Goal: Transaction & Acquisition: Purchase product/service

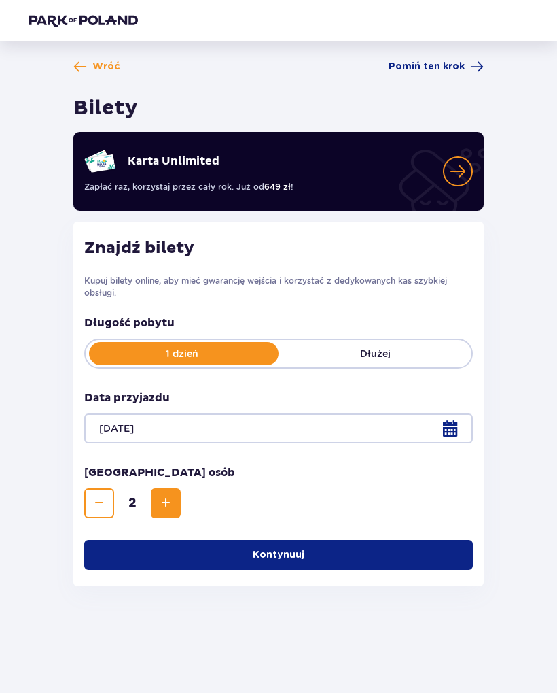
click at [371, 547] on button "Kontynuuj" at bounding box center [278, 555] width 389 height 30
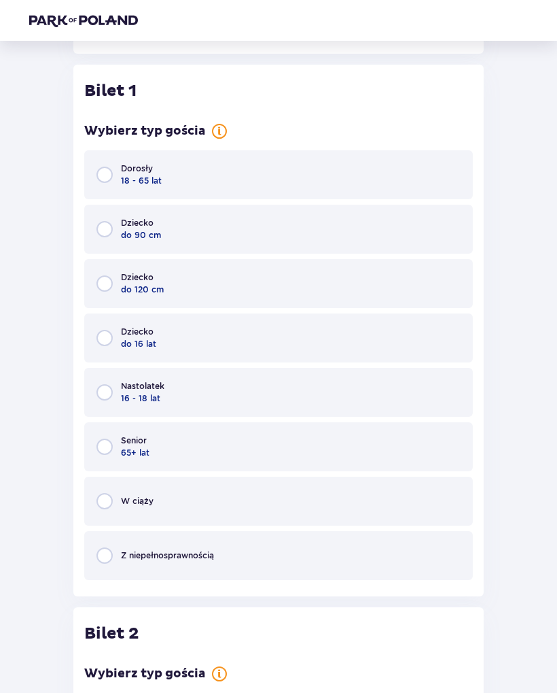
scroll to position [545, 0]
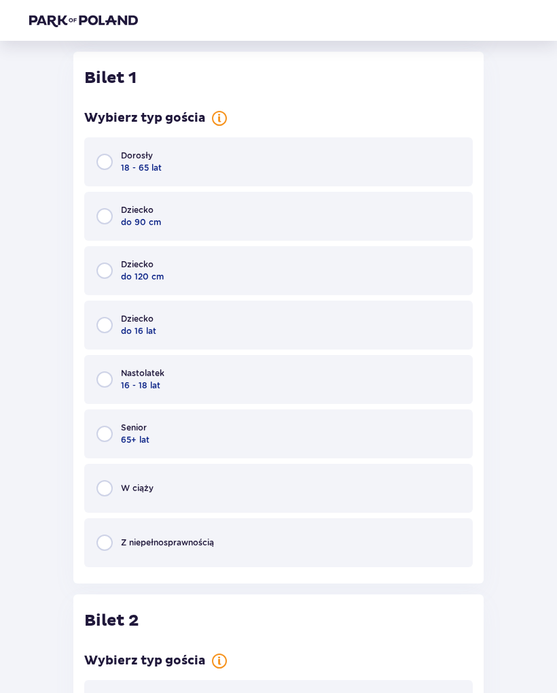
click at [99, 170] on input "radio" at bounding box center [105, 162] width 16 height 16
radio input "true"
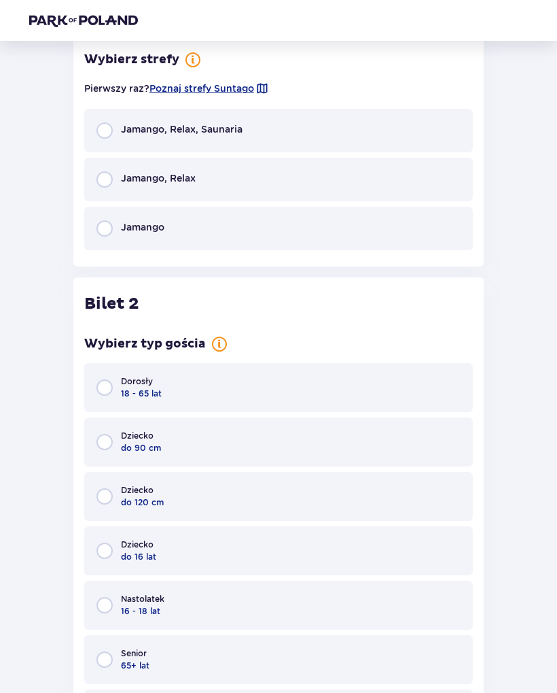
click at [104, 385] on input "radio" at bounding box center [105, 387] width 16 height 16
radio input "true"
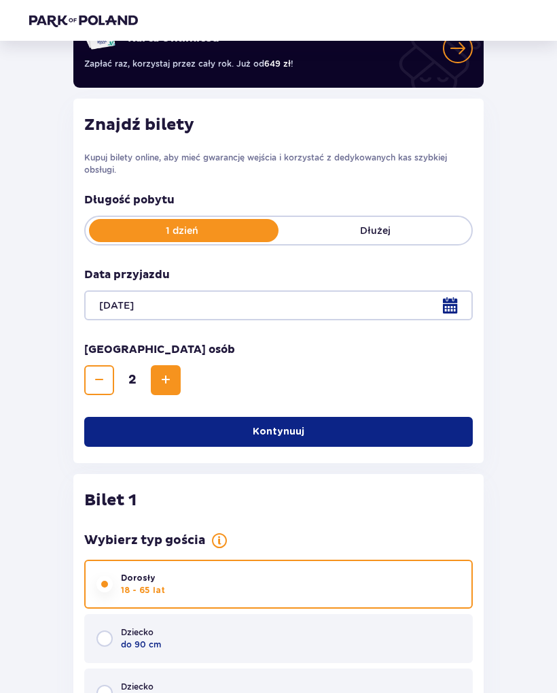
scroll to position [0, 0]
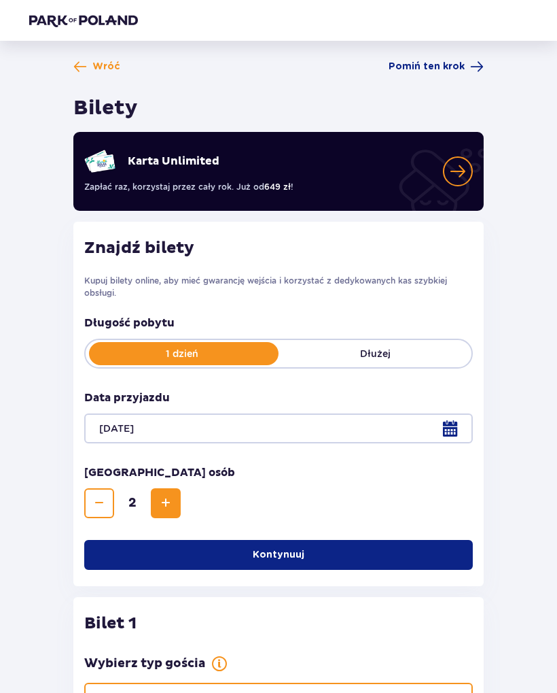
click at [107, 72] on span "Wróć" at bounding box center [106, 67] width 28 height 14
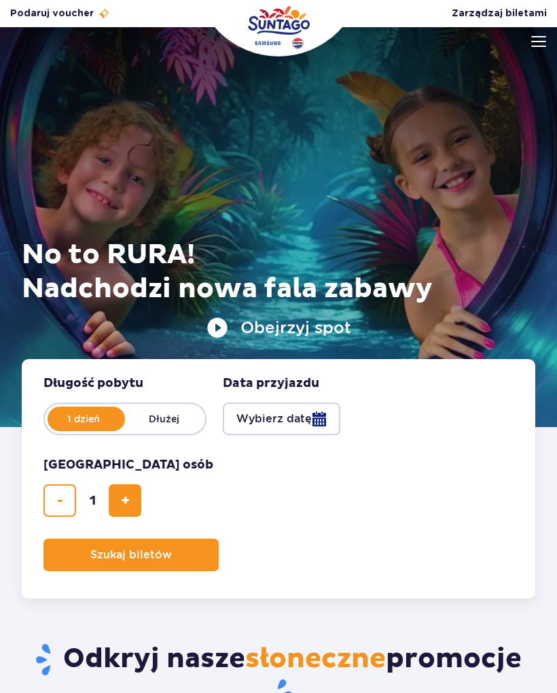
click at [532, 37] on img at bounding box center [539, 41] width 15 height 11
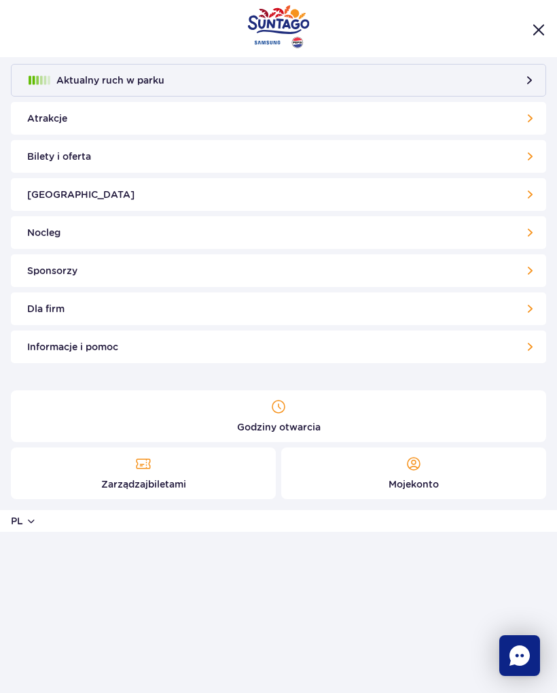
click at [529, 156] on link "Bilety i oferta" at bounding box center [279, 156] width 536 height 33
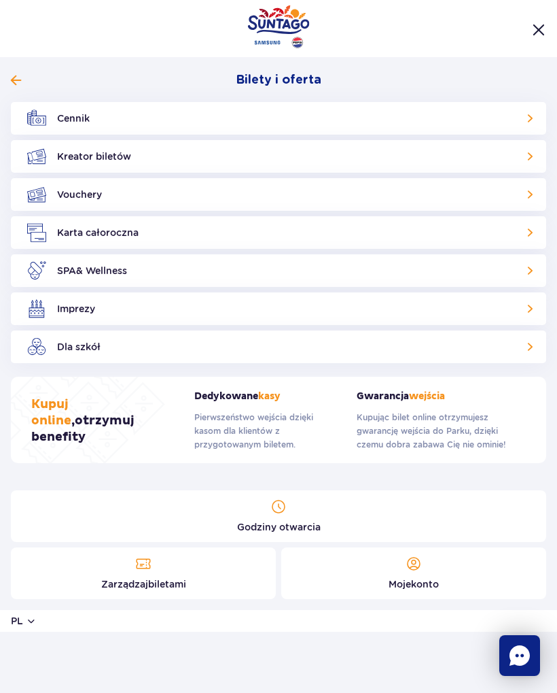
click at [530, 115] on link "Cennik" at bounding box center [279, 118] width 536 height 33
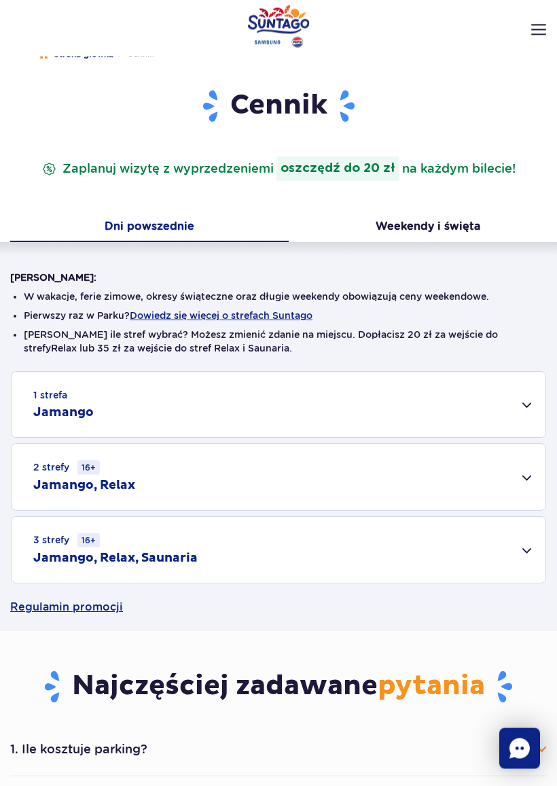
scroll to position [52, 0]
click at [513, 408] on div "1 strefa Jamango" at bounding box center [279, 403] width 534 height 65
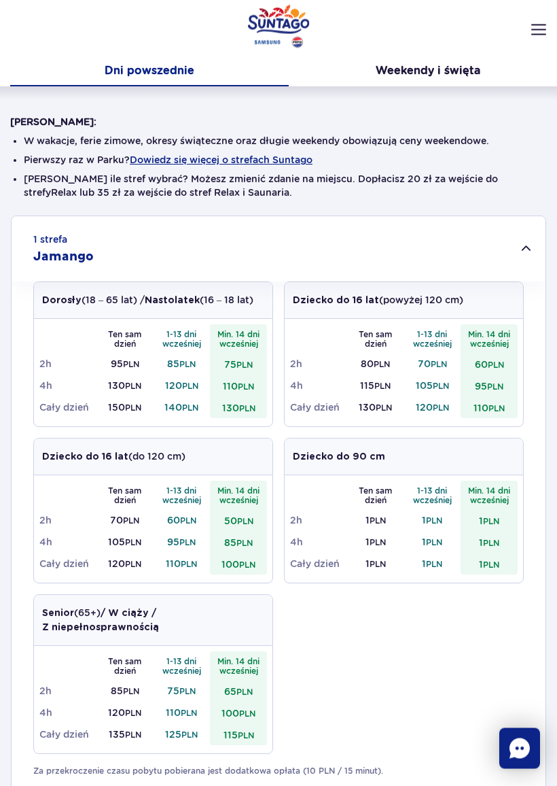
scroll to position [210, 0]
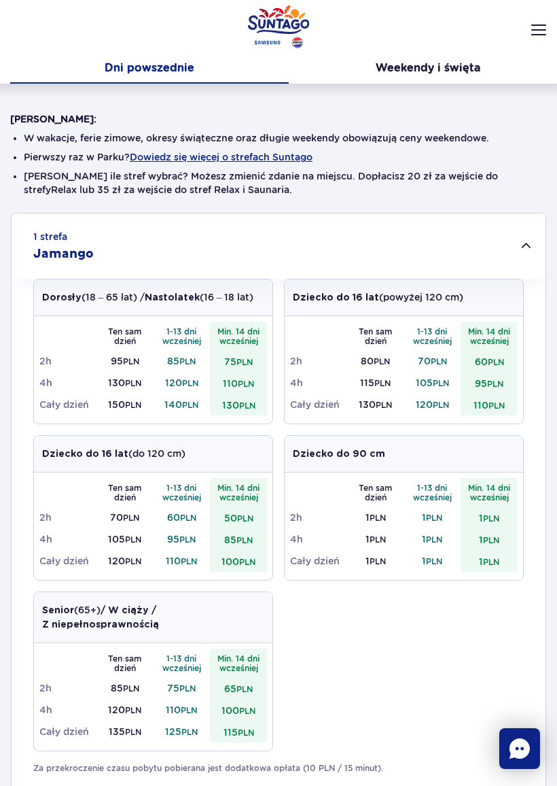
click at [522, 245] on div "1 strefa Jamango" at bounding box center [279, 245] width 534 height 65
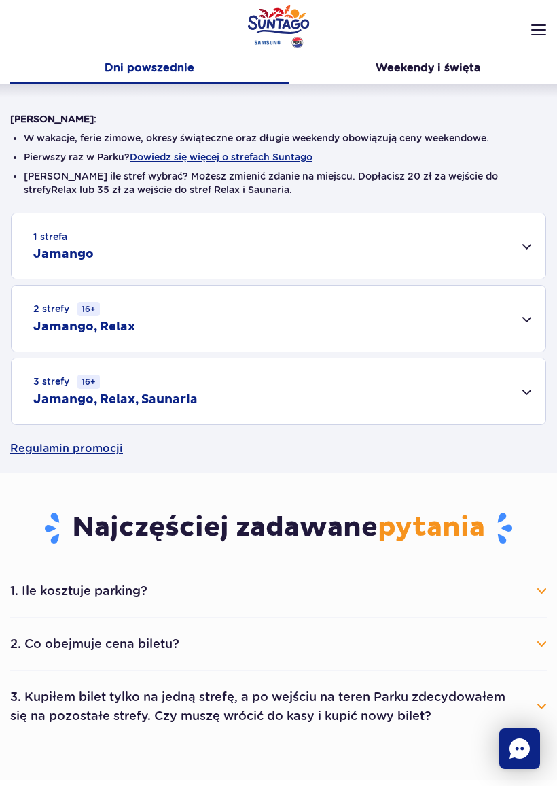
click at [534, 389] on div "3 strefy 16+ Jamango, Relax, Saunaria" at bounding box center [279, 391] width 534 height 66
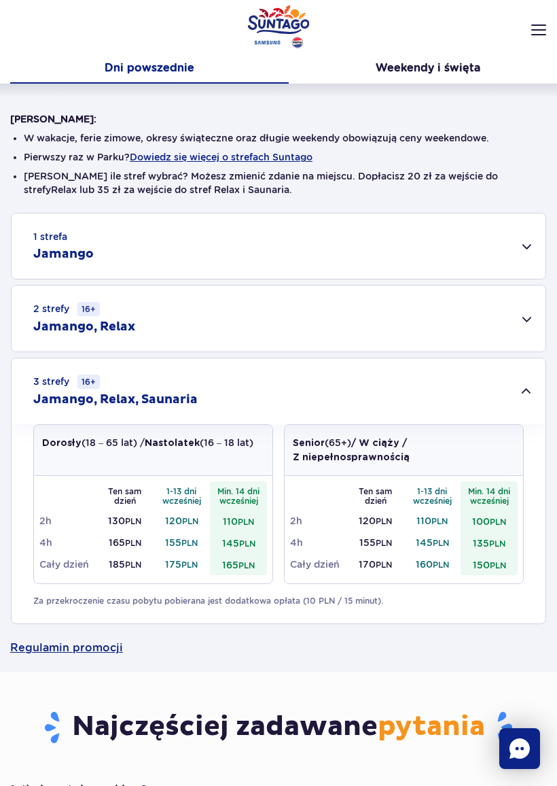
click at [524, 404] on div "3 strefy 16+ Jamango, Relax, Saunaria" at bounding box center [279, 391] width 534 height 66
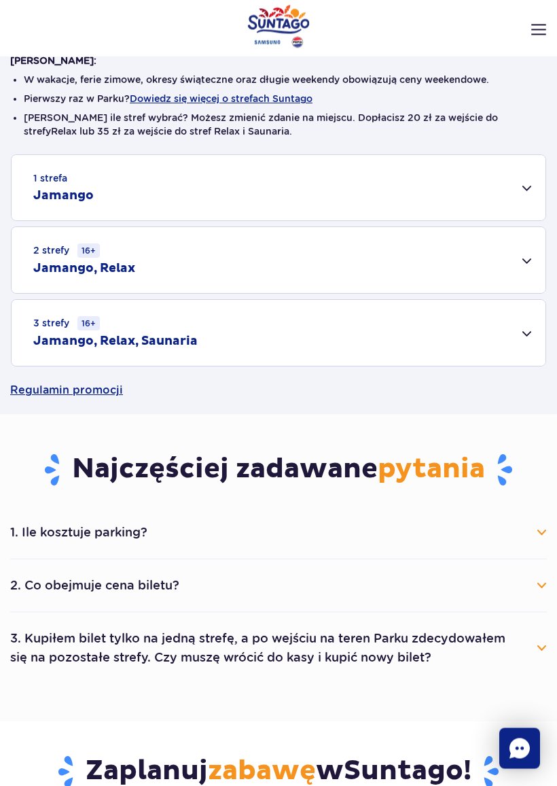
scroll to position [269, 0]
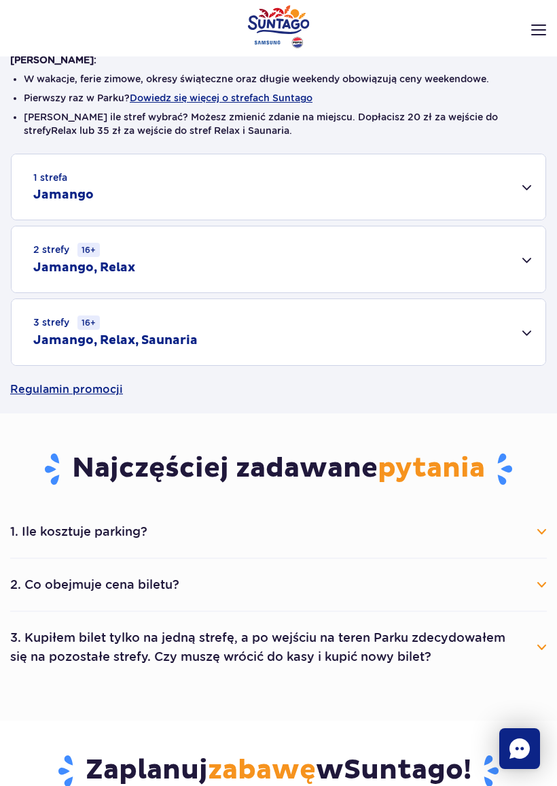
click at [538, 583] on button "2. Co obejmuje cena biletu?" at bounding box center [278, 585] width 537 height 30
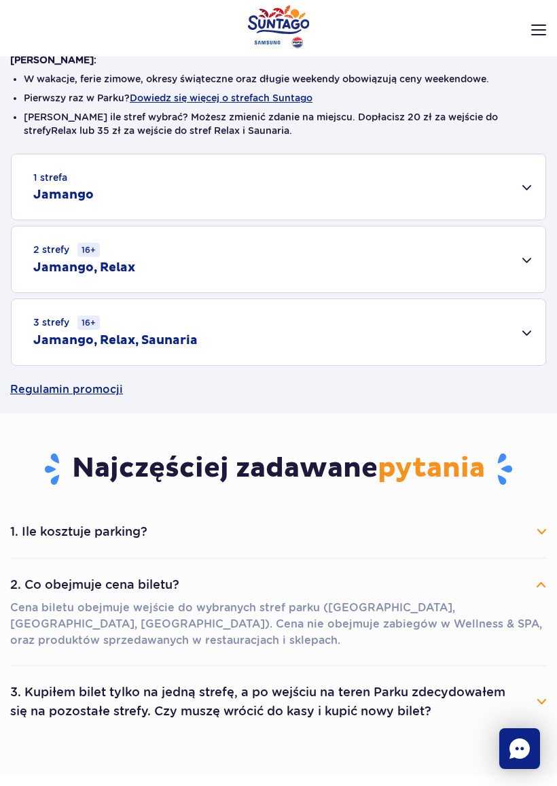
click at [534, 571] on button "2. Co obejmuje cena biletu?" at bounding box center [278, 585] width 537 height 30
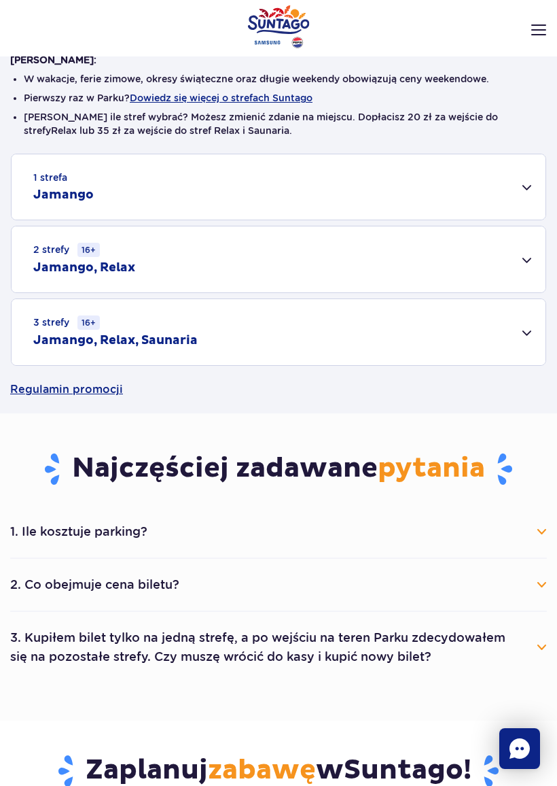
click at [534, 650] on button "3. Kupiłem bilet tylko na jedną strefę, a po wejściu na teren Parku zdecydowałe…" at bounding box center [278, 647] width 537 height 49
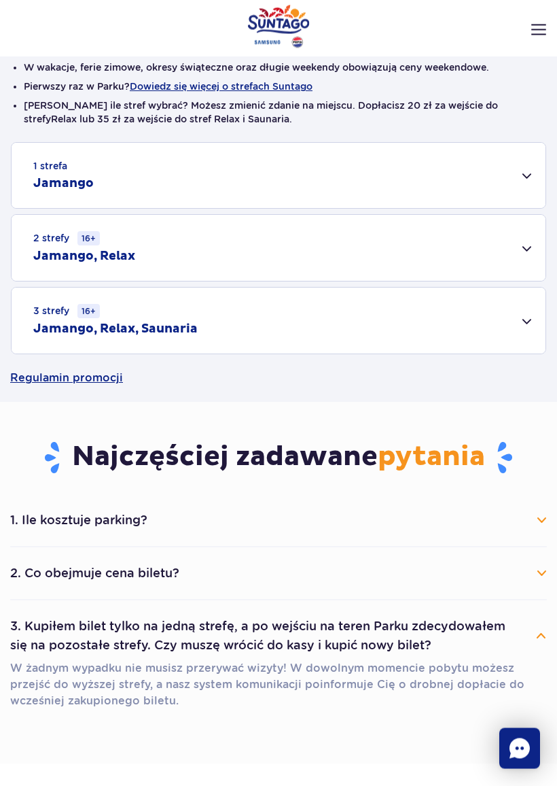
scroll to position [281, 0]
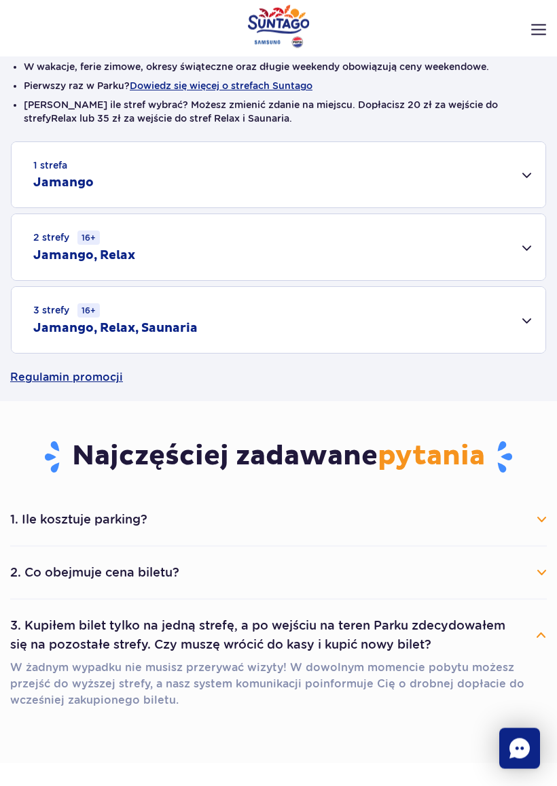
click at [532, 639] on button "3. Kupiłem bilet tylko na jedną strefę, a po wejściu na teren Parku zdecydowałe…" at bounding box center [278, 635] width 537 height 49
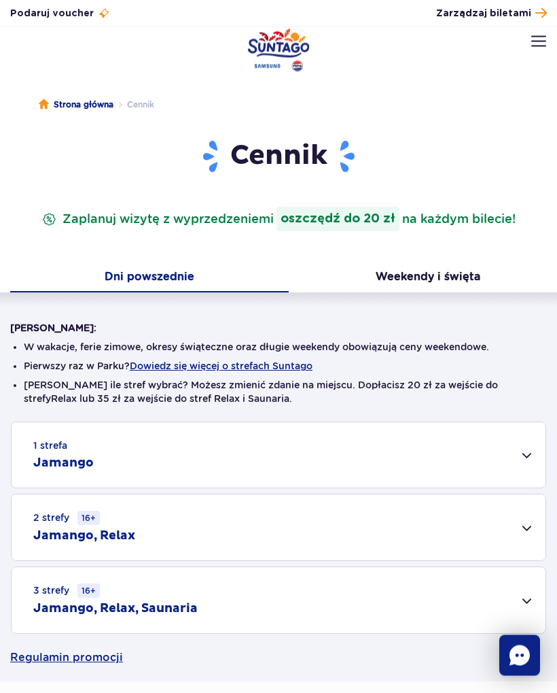
scroll to position [0, 0]
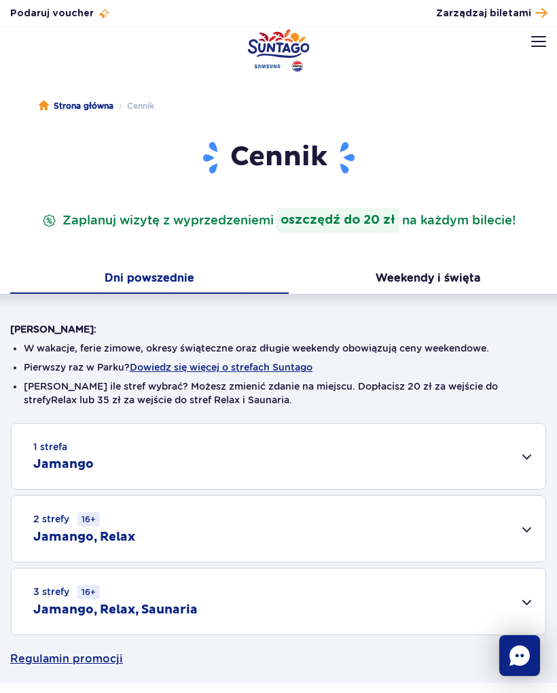
click at [535, 46] on img at bounding box center [539, 41] width 15 height 11
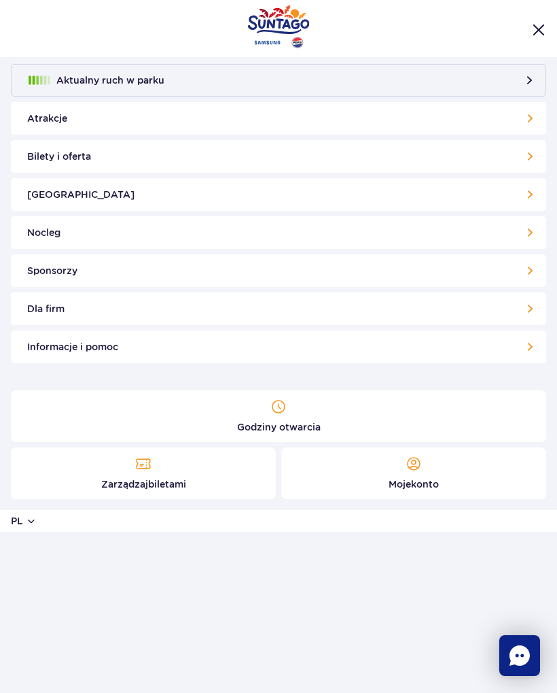
click at [111, 474] on link "Zarządzaj biletami" at bounding box center [143, 473] width 265 height 52
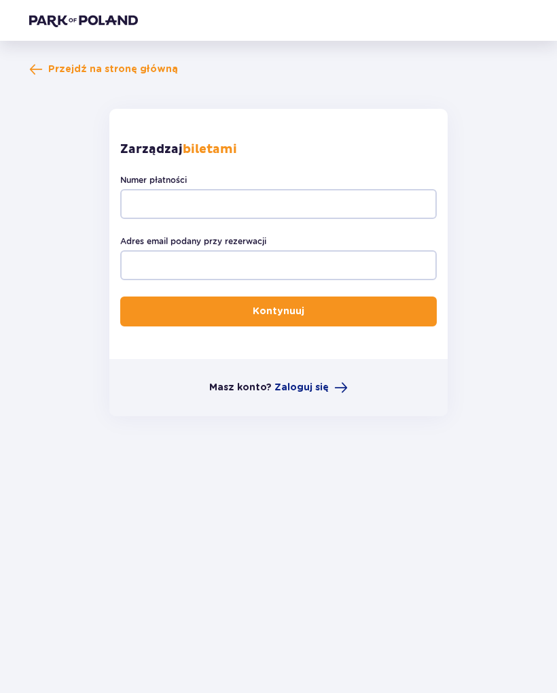
click at [43, 76] on span at bounding box center [36, 70] width 14 height 14
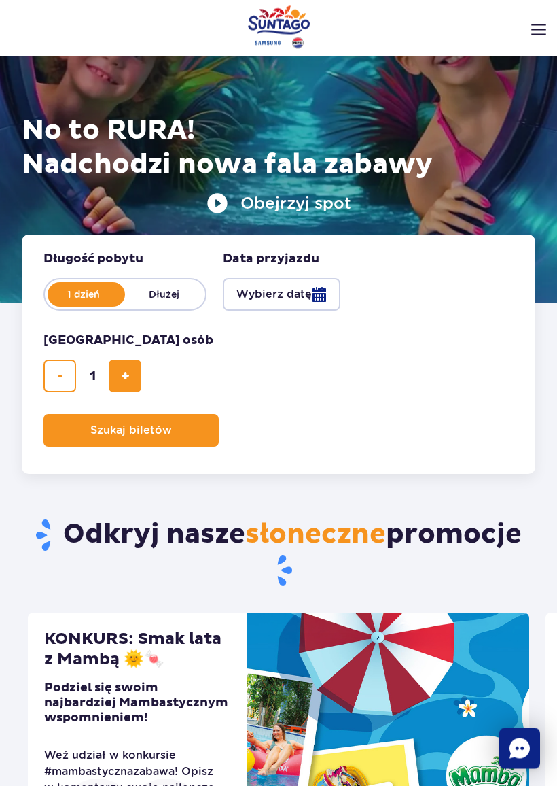
scroll to position [126, 0]
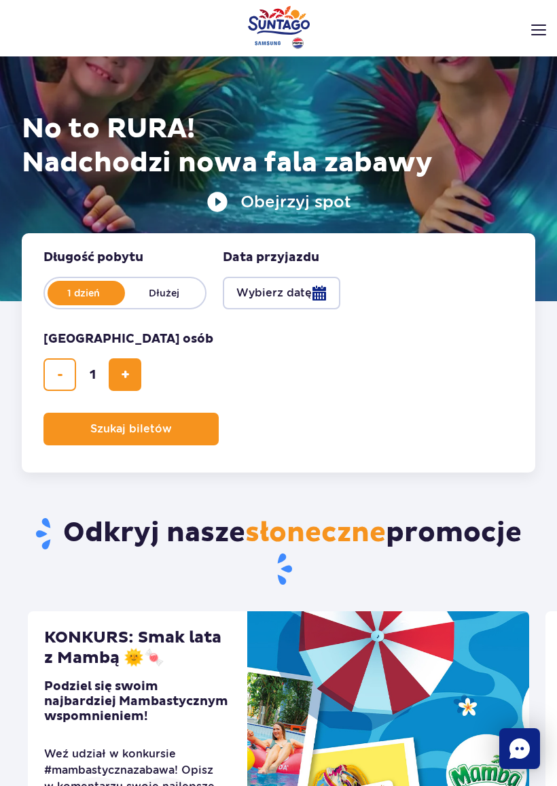
click at [125, 382] on button "dodaj bilet" at bounding box center [125, 374] width 33 height 33
type input "2"
click at [313, 293] on button "Wybierz datę" at bounding box center [282, 293] width 118 height 33
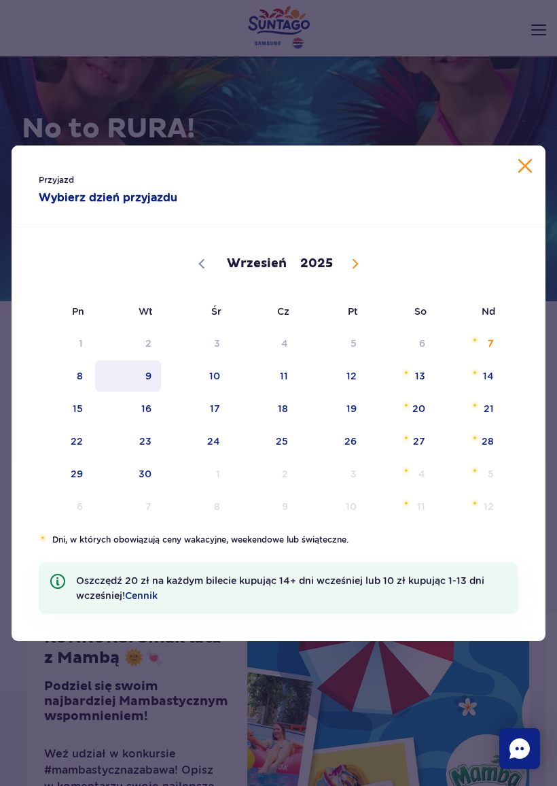
click at [141, 380] on span "9" at bounding box center [128, 375] width 69 height 31
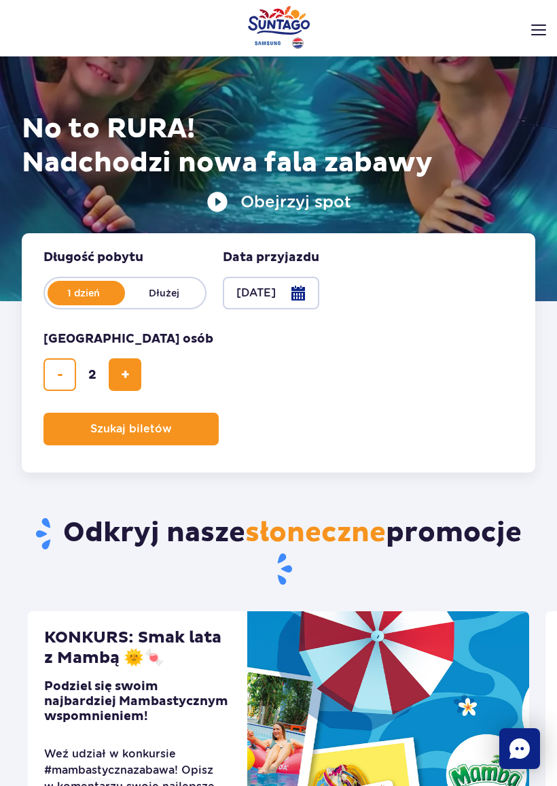
click at [145, 430] on span "Szukaj biletów" at bounding box center [131, 429] width 82 height 12
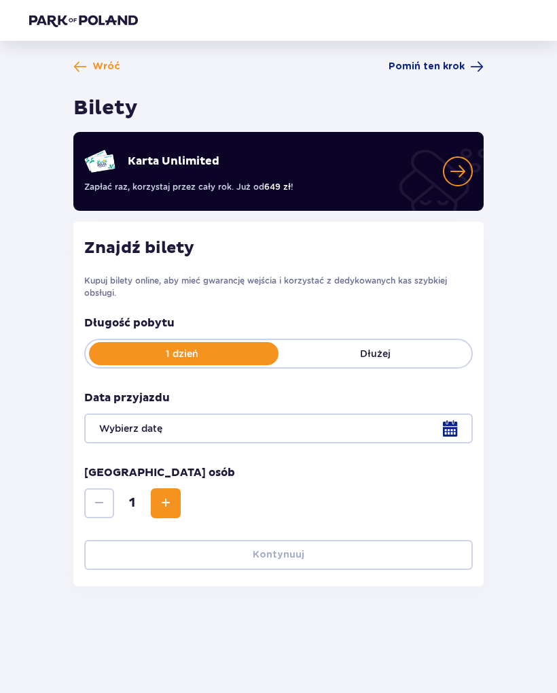
type input "[DATE]"
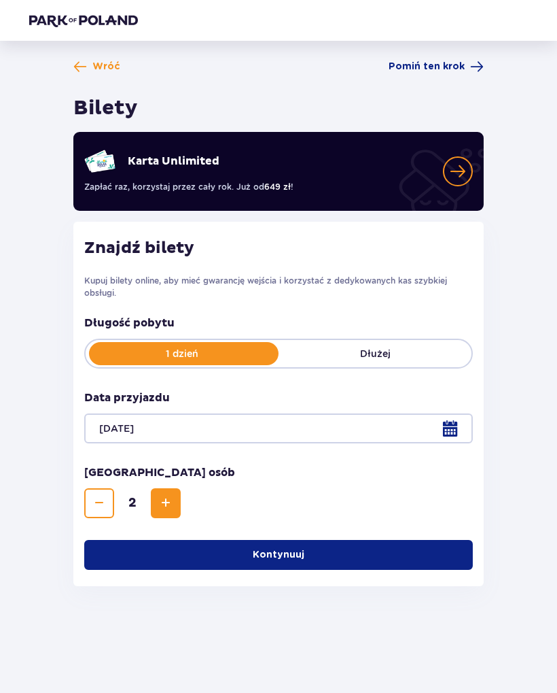
click at [424, 350] on p "Dłużej" at bounding box center [375, 354] width 193 height 14
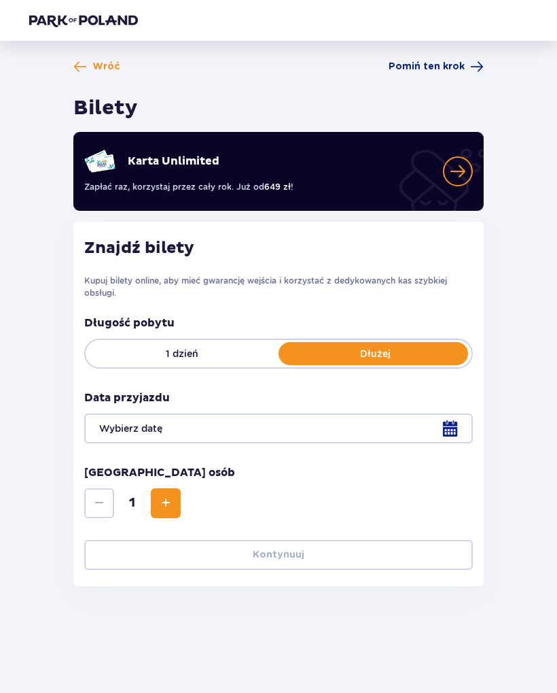
click at [128, 354] on p "1 dzień" at bounding box center [182, 354] width 193 height 14
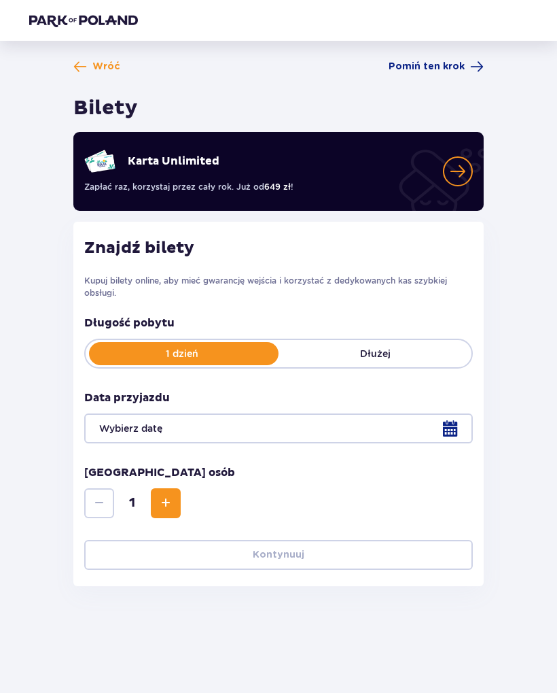
click at [445, 428] on div at bounding box center [278, 428] width 389 height 30
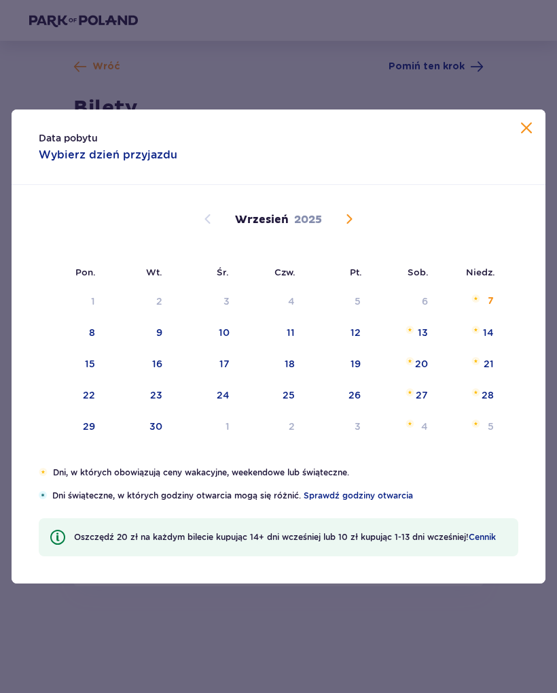
click at [157, 330] on div "9" at bounding box center [159, 333] width 6 height 14
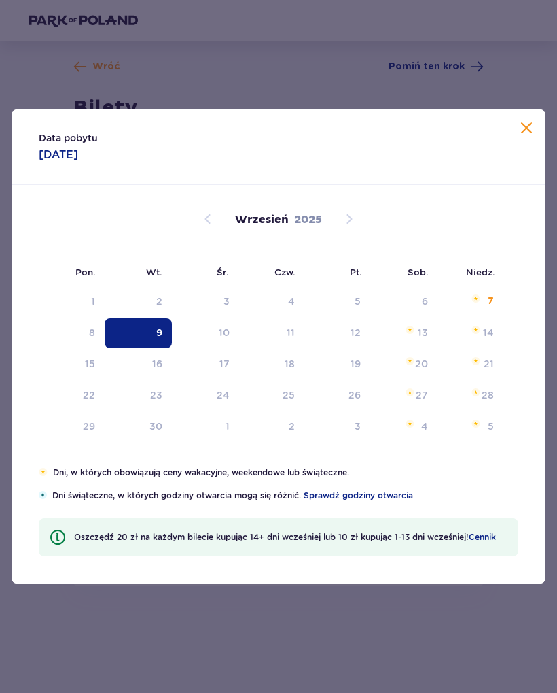
type input "[DATE]"
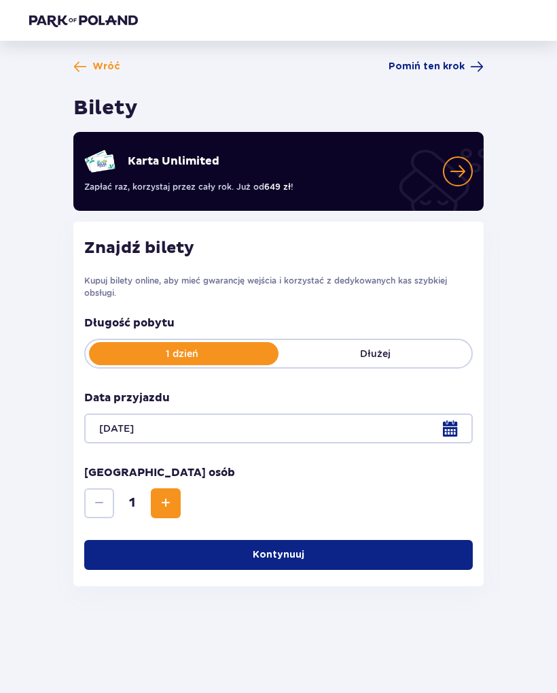
click at [156, 504] on button "Increase" at bounding box center [166, 503] width 30 height 30
click at [220, 568] on button "Kontynuuj" at bounding box center [278, 555] width 389 height 30
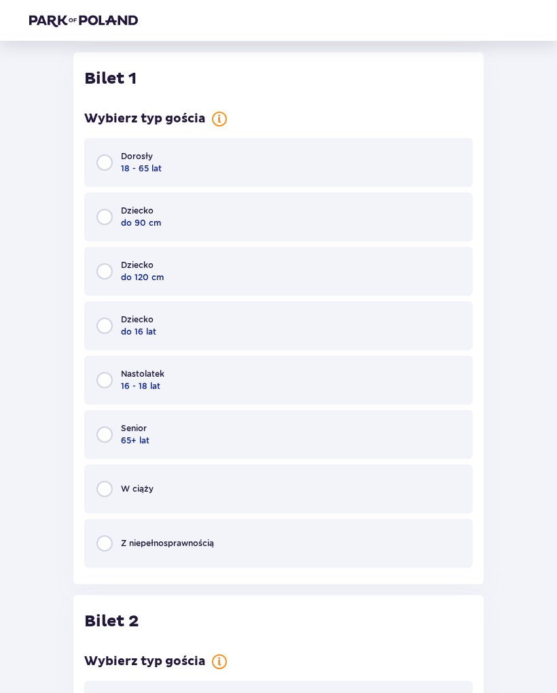
scroll to position [545, 0]
click at [100, 169] on input "radio" at bounding box center [105, 162] width 16 height 16
radio input "true"
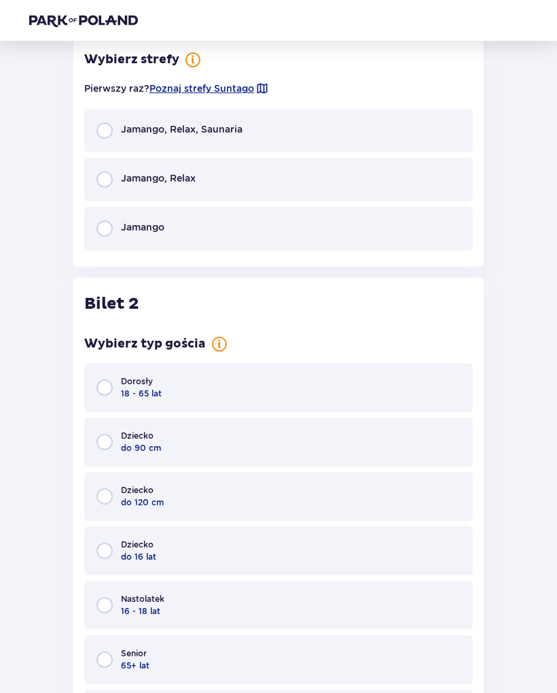
click at [101, 392] on input "radio" at bounding box center [105, 387] width 16 height 16
radio input "true"
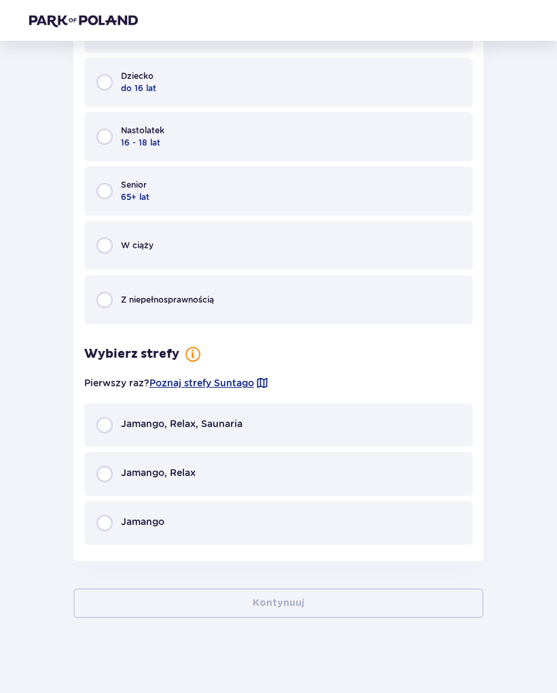
scroll to position [1557, 0]
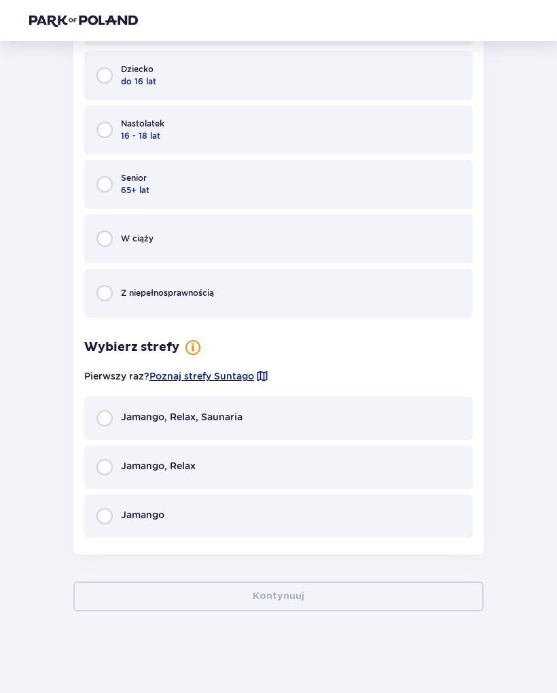
click at [102, 416] on input "radio" at bounding box center [105, 418] width 16 height 16
radio input "true"
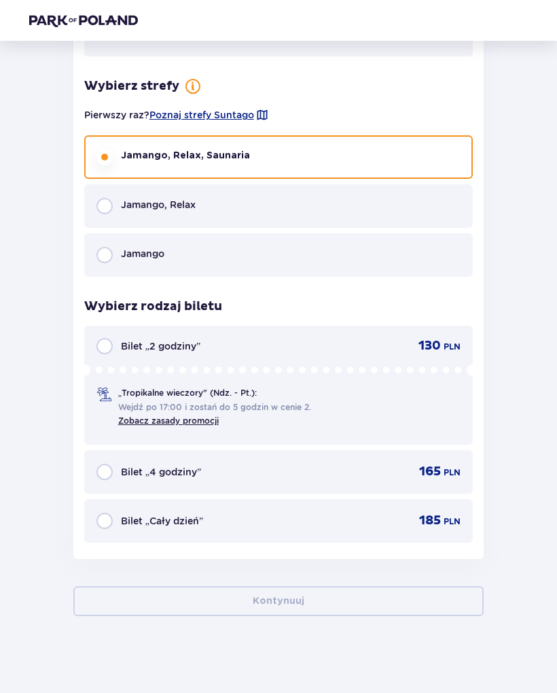
scroll to position [1821, 0]
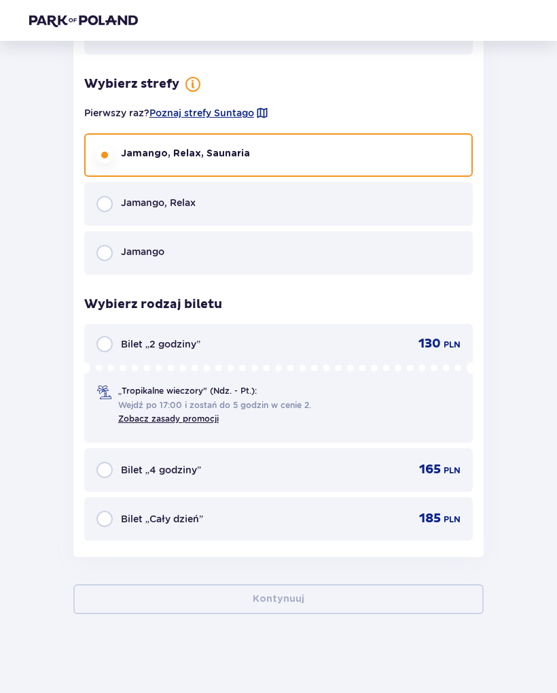
click at [103, 468] on input "radio" at bounding box center [105, 470] width 16 height 16
radio input "true"
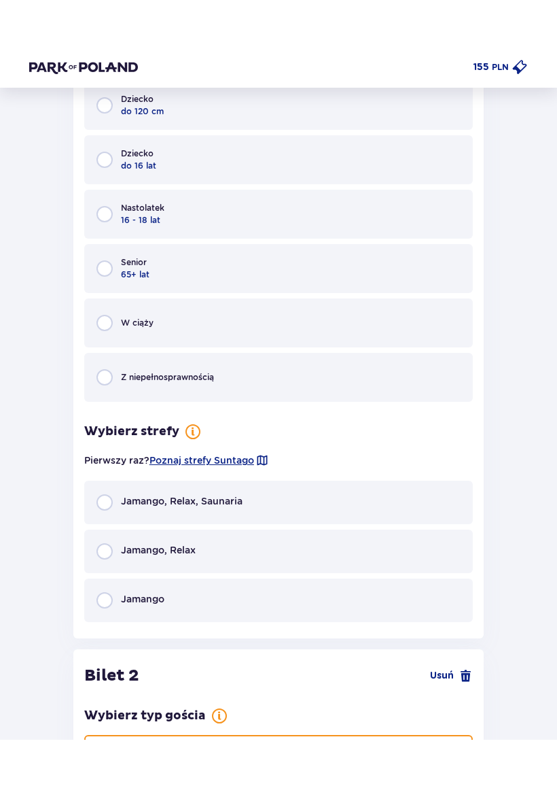
scroll to position [739, 0]
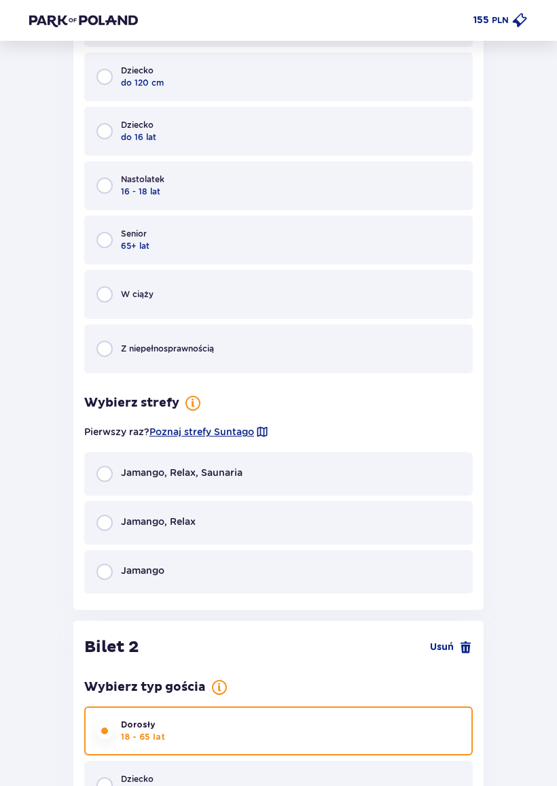
click at [103, 478] on input "radio" at bounding box center [105, 474] width 16 height 16
radio input "true"
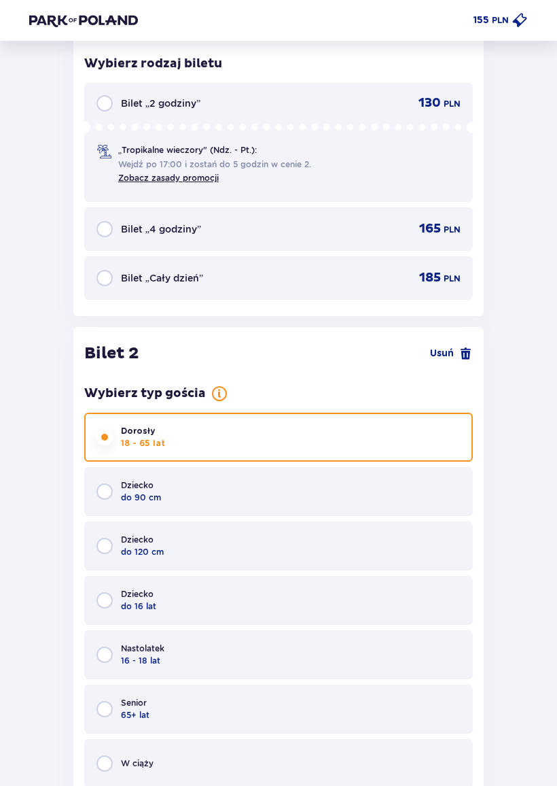
scroll to position [1303, 0]
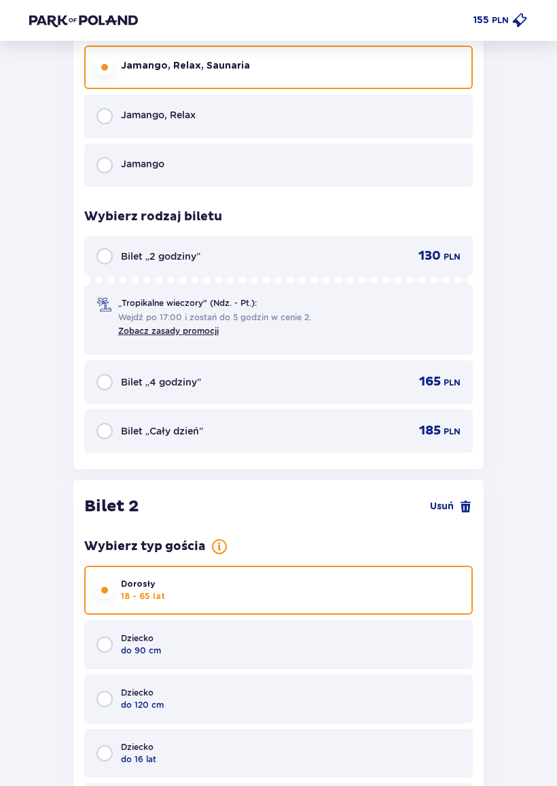
click at [105, 382] on input "radio" at bounding box center [105, 383] width 16 height 16
radio input "true"
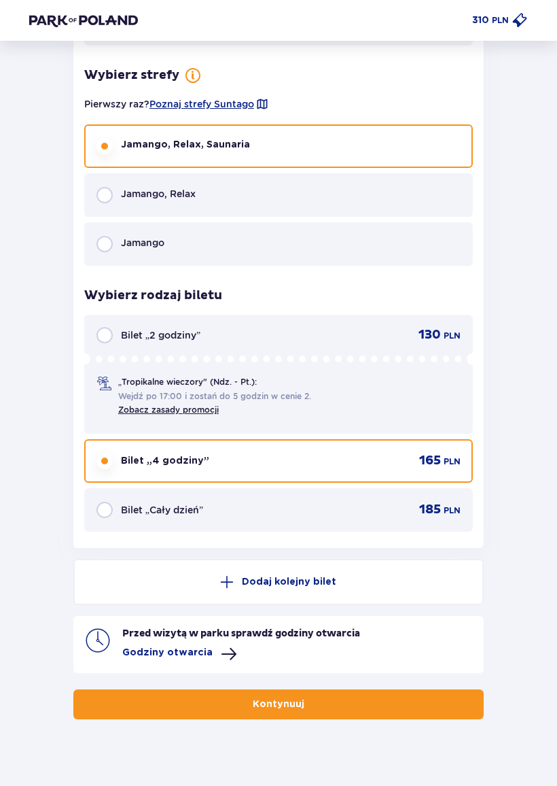
scroll to position [2105, 0]
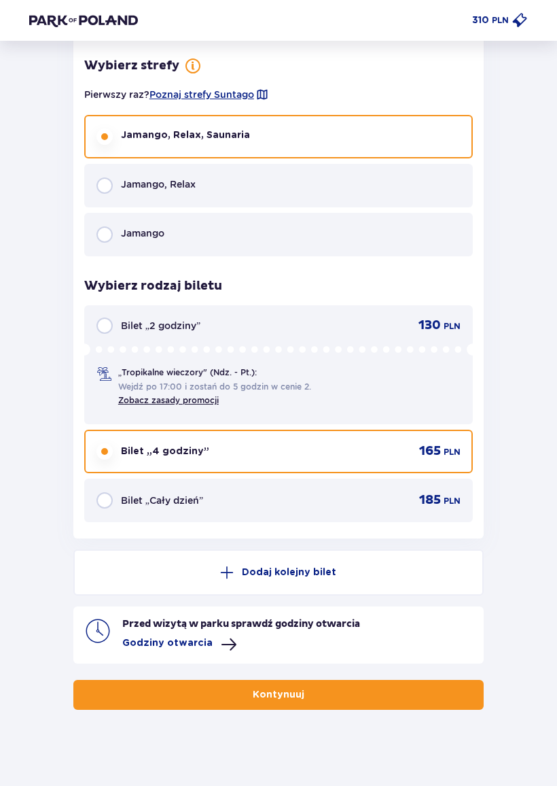
click at [430, 690] on button "Kontynuuj" at bounding box center [278, 695] width 411 height 30
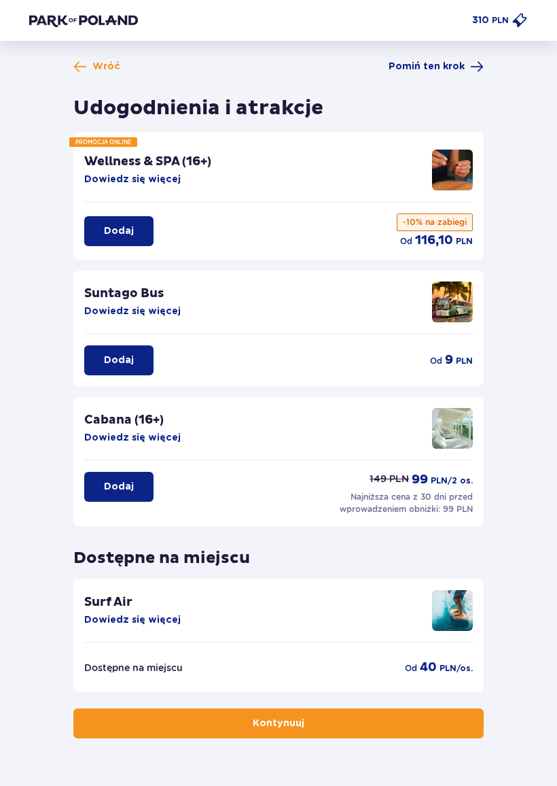
click at [445, 692] on button "Kontynuuj" at bounding box center [278, 723] width 411 height 30
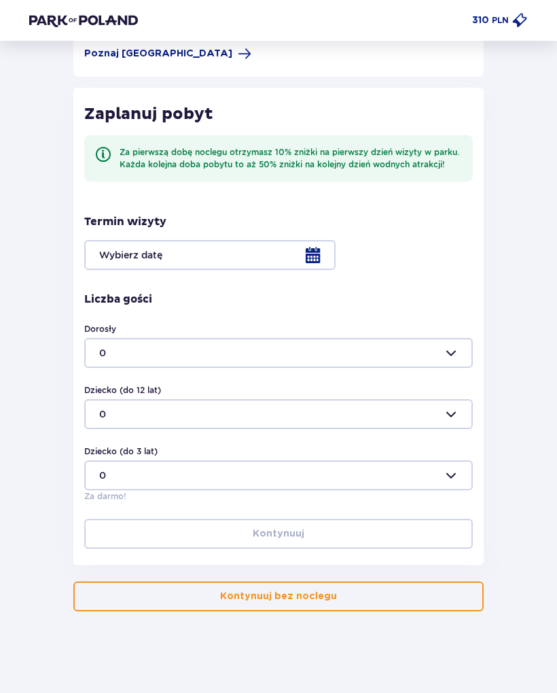
click at [445, 593] on button "Kontynuuj bez noclegu" at bounding box center [278, 596] width 411 height 30
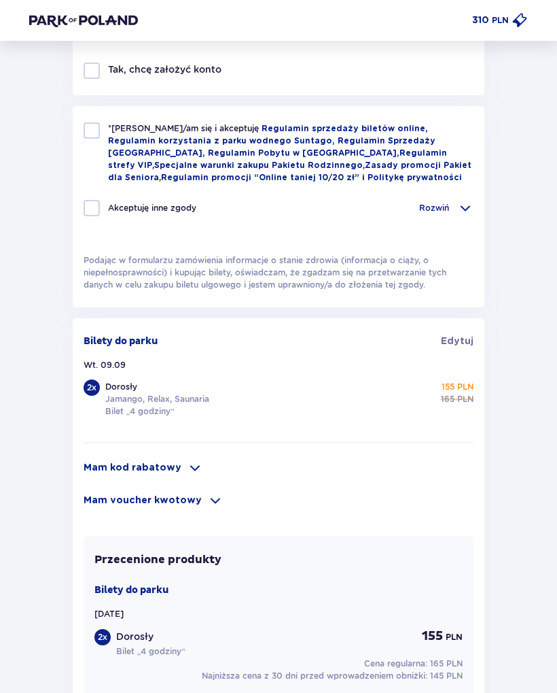
scroll to position [621, 0]
